Goal: Ask a question

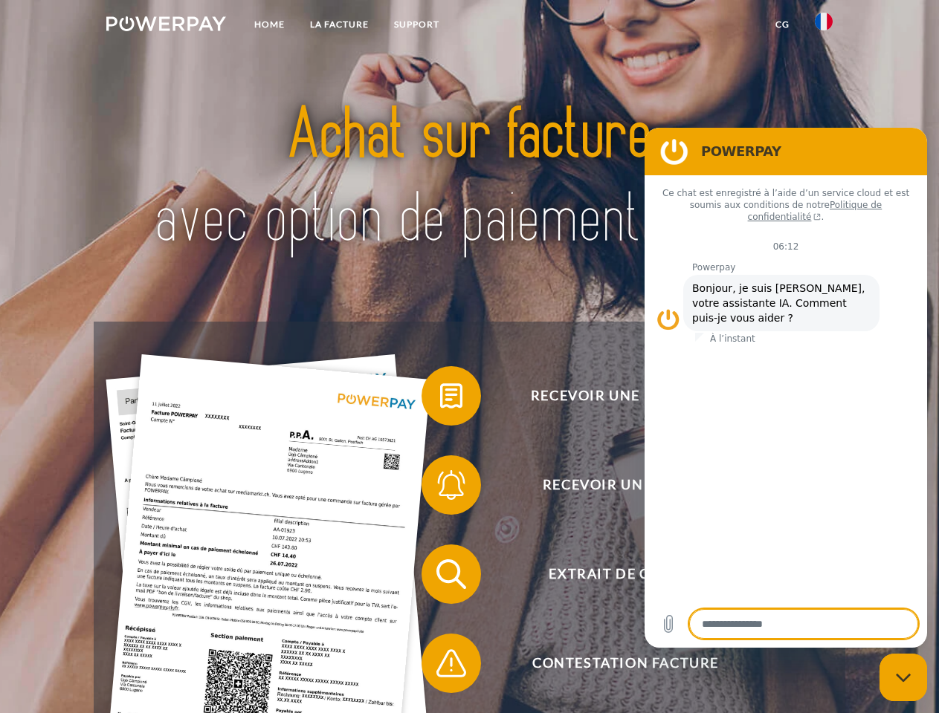
click at [166, 26] on img at bounding box center [166, 23] width 120 height 15
click at [823, 26] on img at bounding box center [824, 22] width 18 height 18
click at [782, 25] on link "CG" at bounding box center [782, 24] width 39 height 27
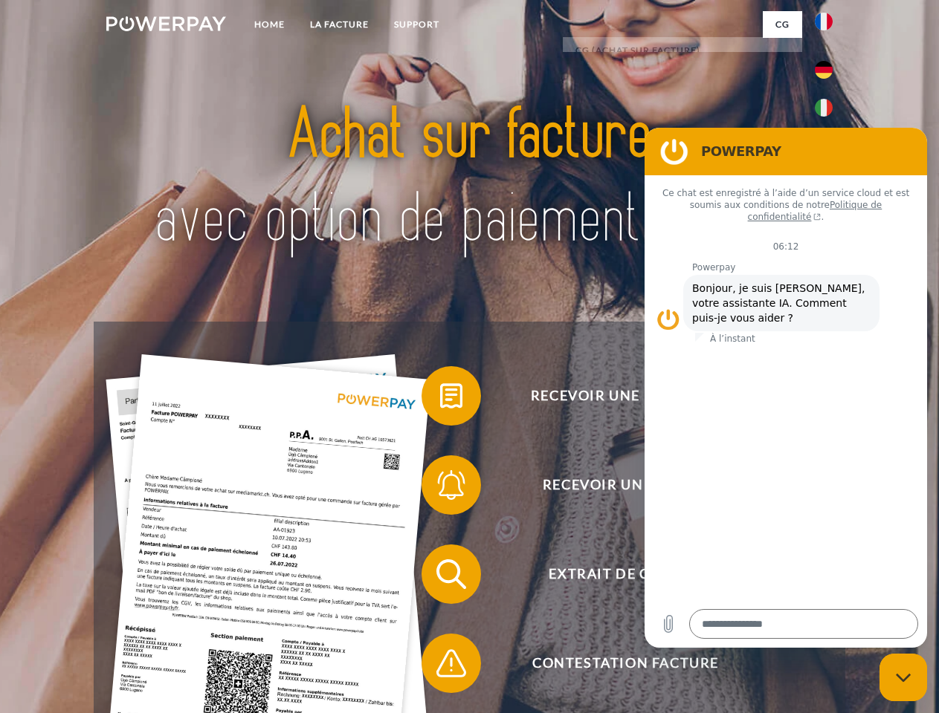
click at [440, 399] on span at bounding box center [429, 396] width 74 height 74
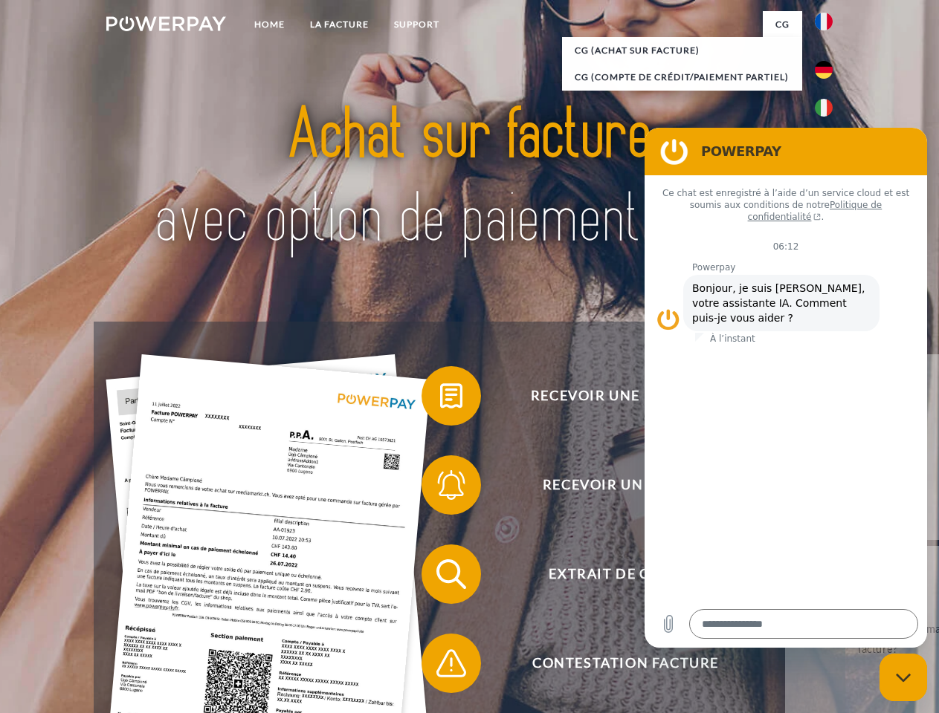
click at [440, 488] on span at bounding box center [429, 485] width 74 height 74
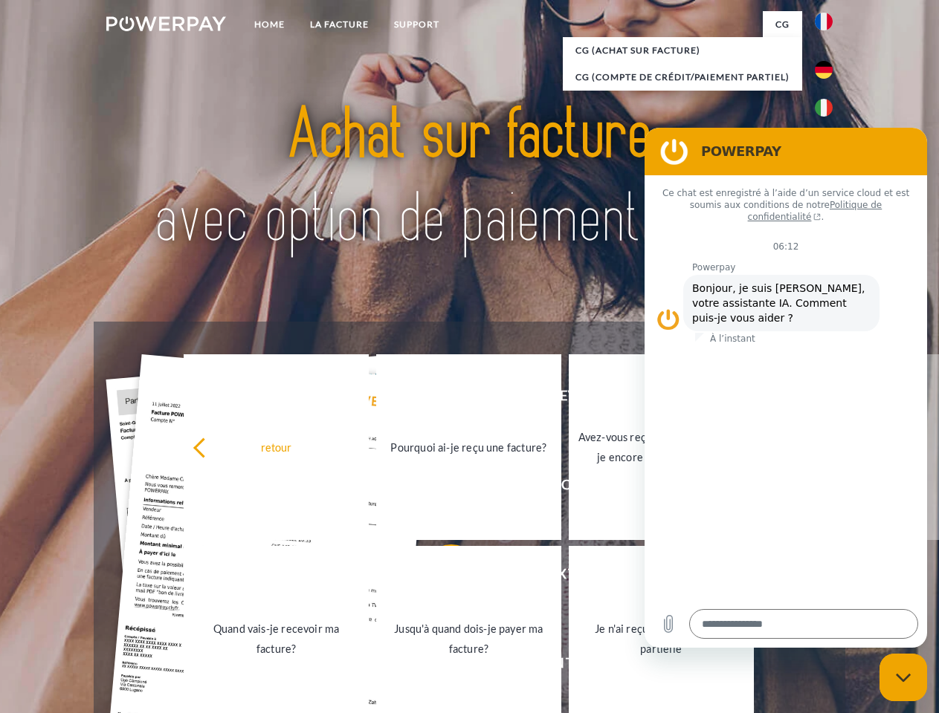
click at [440, 577] on link "Jusqu'à quand dois-je payer ma facture?" at bounding box center [468, 639] width 185 height 186
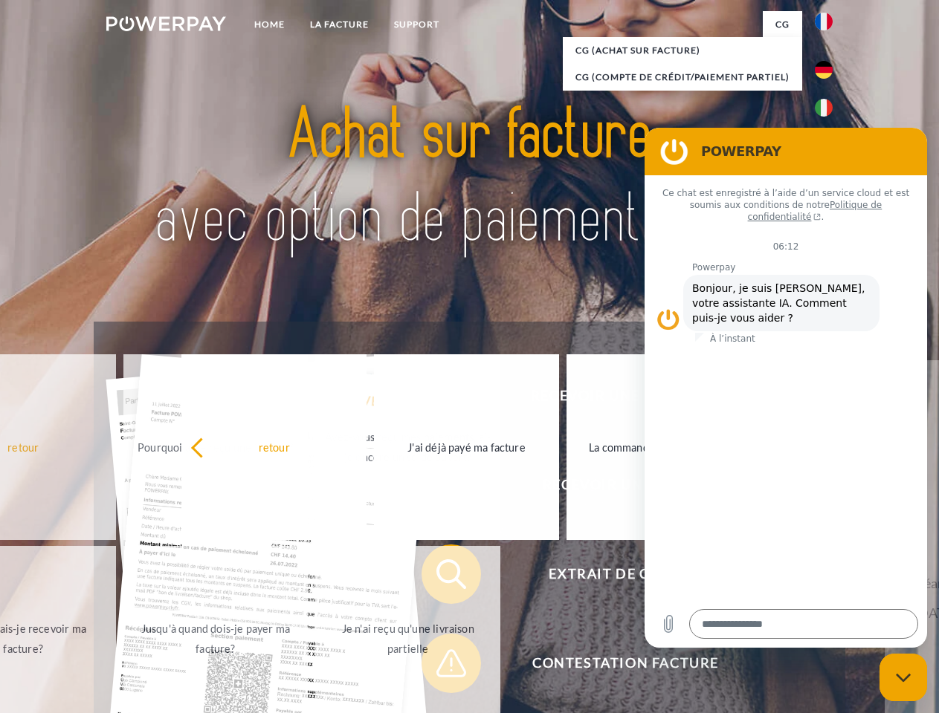
click at [440, 667] on span at bounding box center [429, 664] width 74 height 74
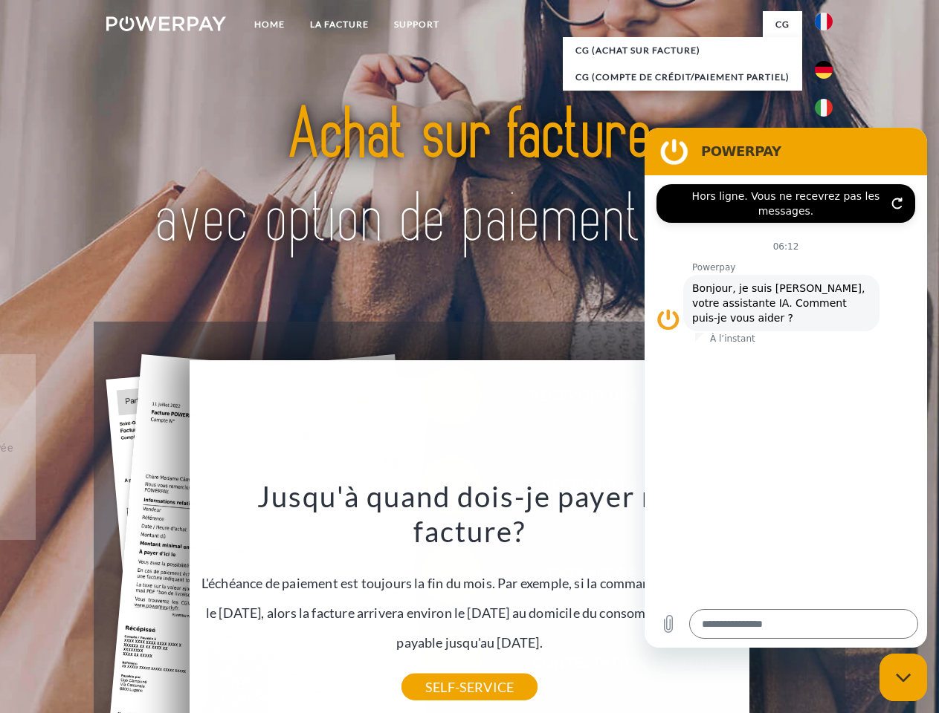
click at [903, 678] on icon "Fermer la fenêtre de messagerie" at bounding box center [904, 678] width 16 height 10
type textarea "*"
